Goal: Task Accomplishment & Management: Complete application form

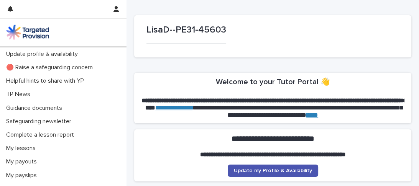
scroll to position [13, 0]
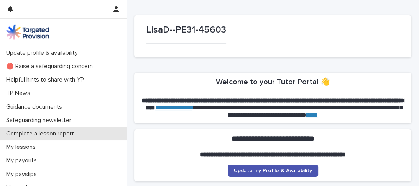
click at [48, 135] on p "Complete a lesson report" at bounding box center [41, 133] width 77 height 7
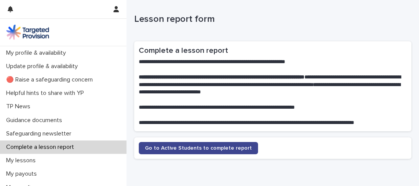
click at [173, 149] on span "Go to Active Students to complete report" at bounding box center [198, 148] width 107 height 5
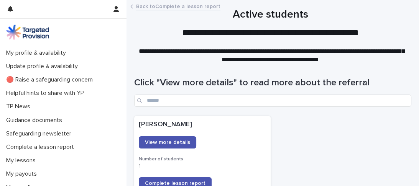
click at [186, 183] on span "Complete lesson report" at bounding box center [175, 183] width 61 height 5
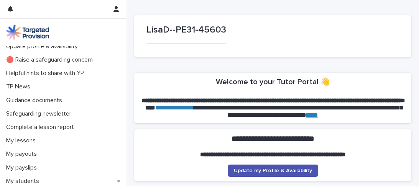
scroll to position [46, 0]
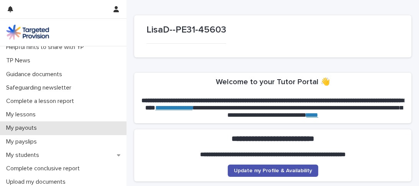
click at [31, 131] on p "My payouts" at bounding box center [23, 128] width 40 height 7
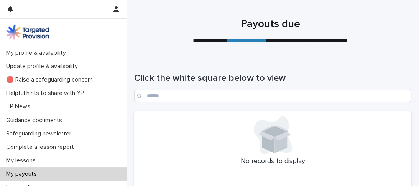
click at [252, 41] on link "**********" at bounding box center [247, 41] width 39 height 6
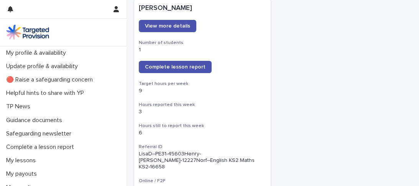
scroll to position [123, 0]
